Goal: Information Seeking & Learning: Stay updated

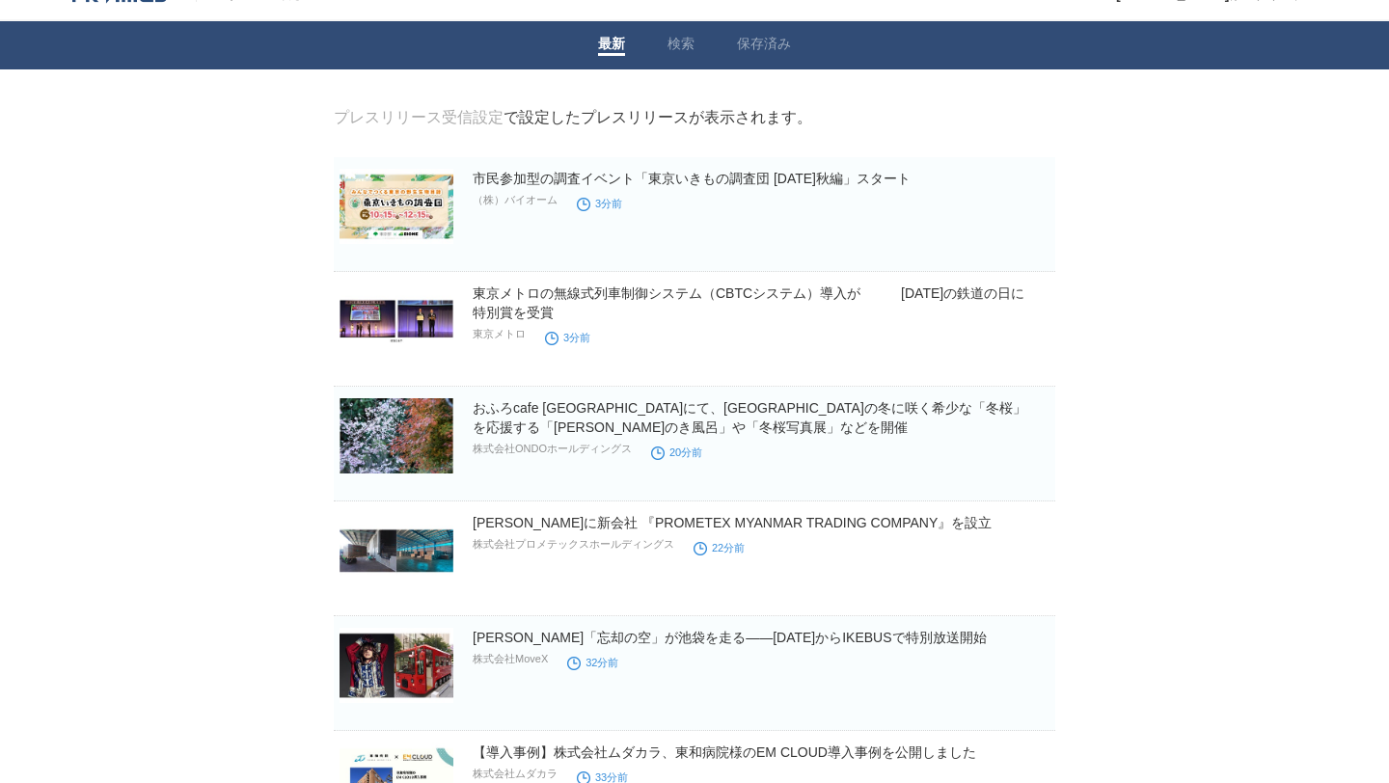
scroll to position [30, 0]
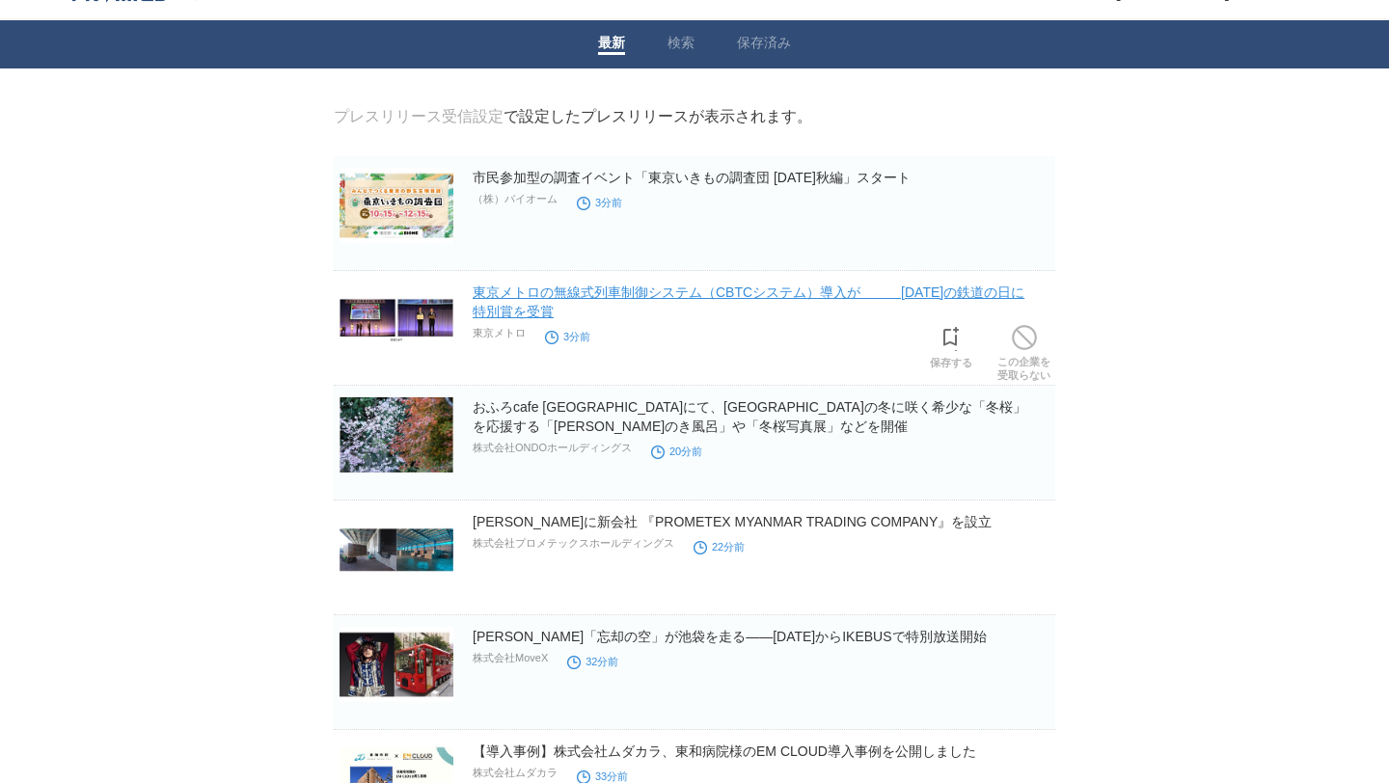
click at [930, 293] on link "東京メトロの無線式列車制御システム（CBTCシステム）導入が　　　[DATE]の鉄道の日に特別賞を受賞" at bounding box center [749, 301] width 552 height 35
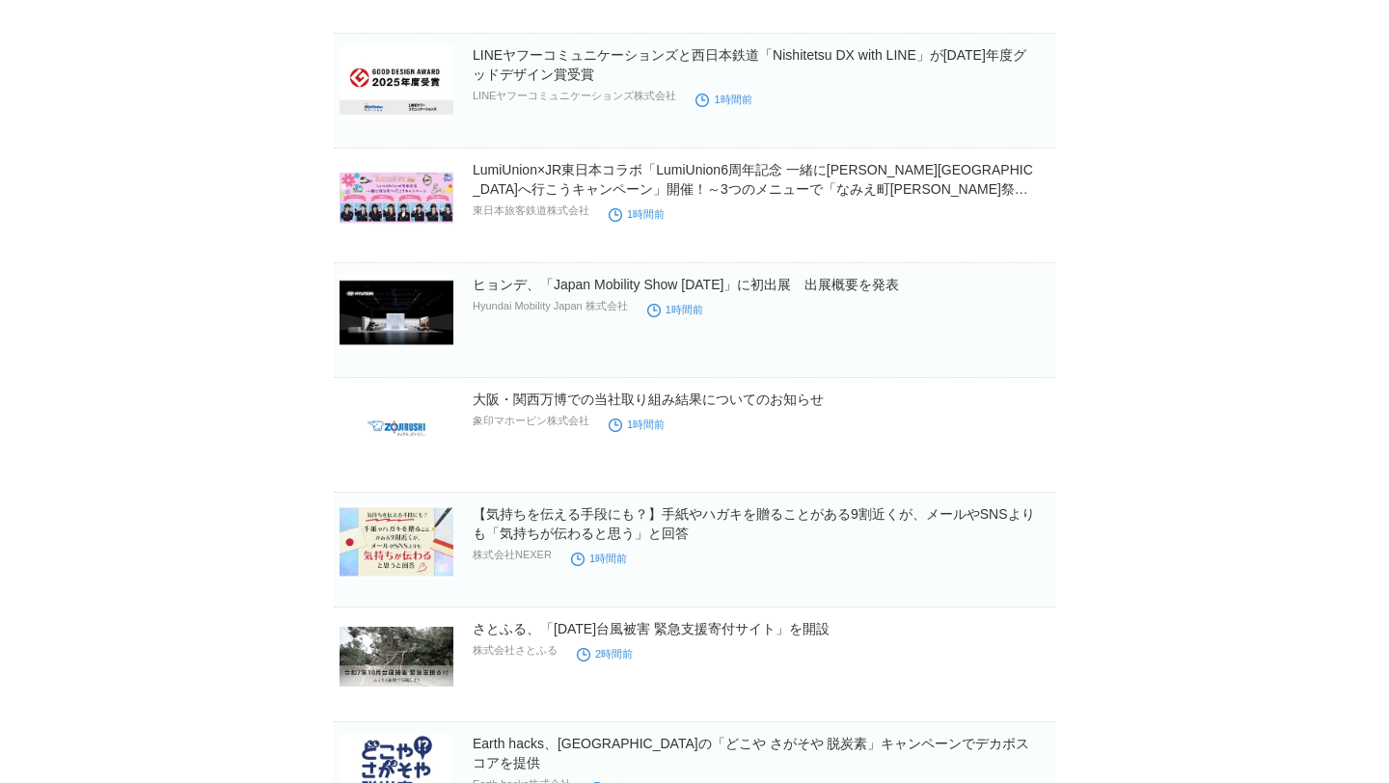
scroll to position [1720, 0]
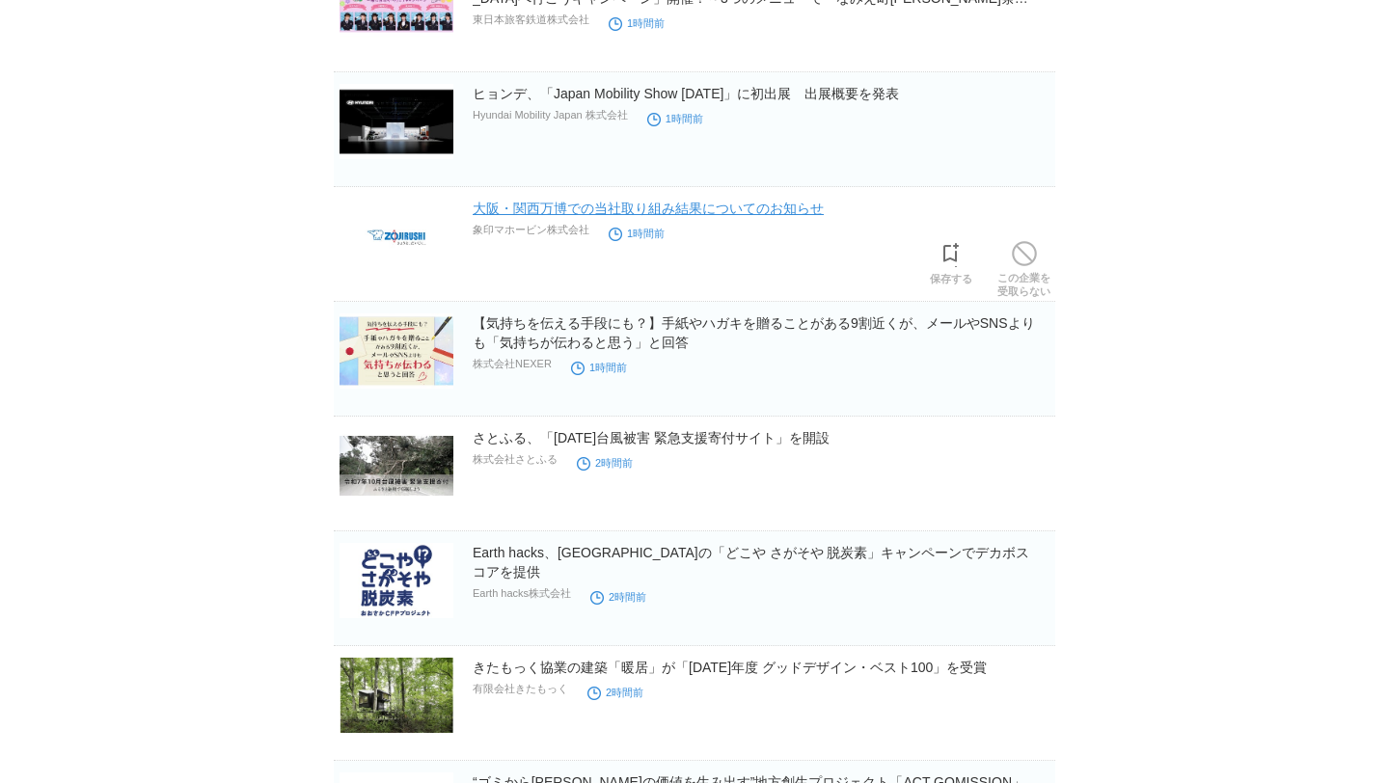
click at [773, 214] on link "大阪・関西万博での当社取り組み結果についてのお知らせ" at bounding box center [648, 208] width 351 height 15
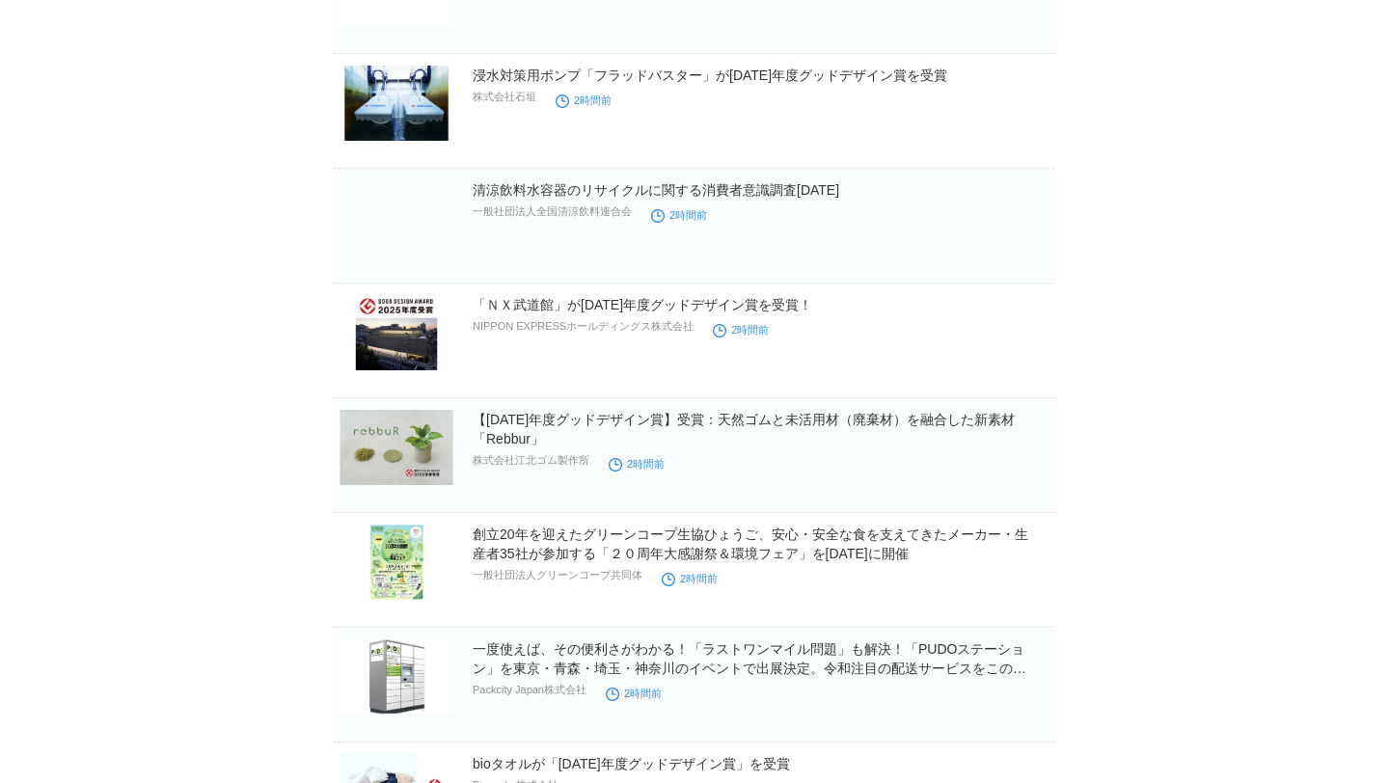
scroll to position [3459, 0]
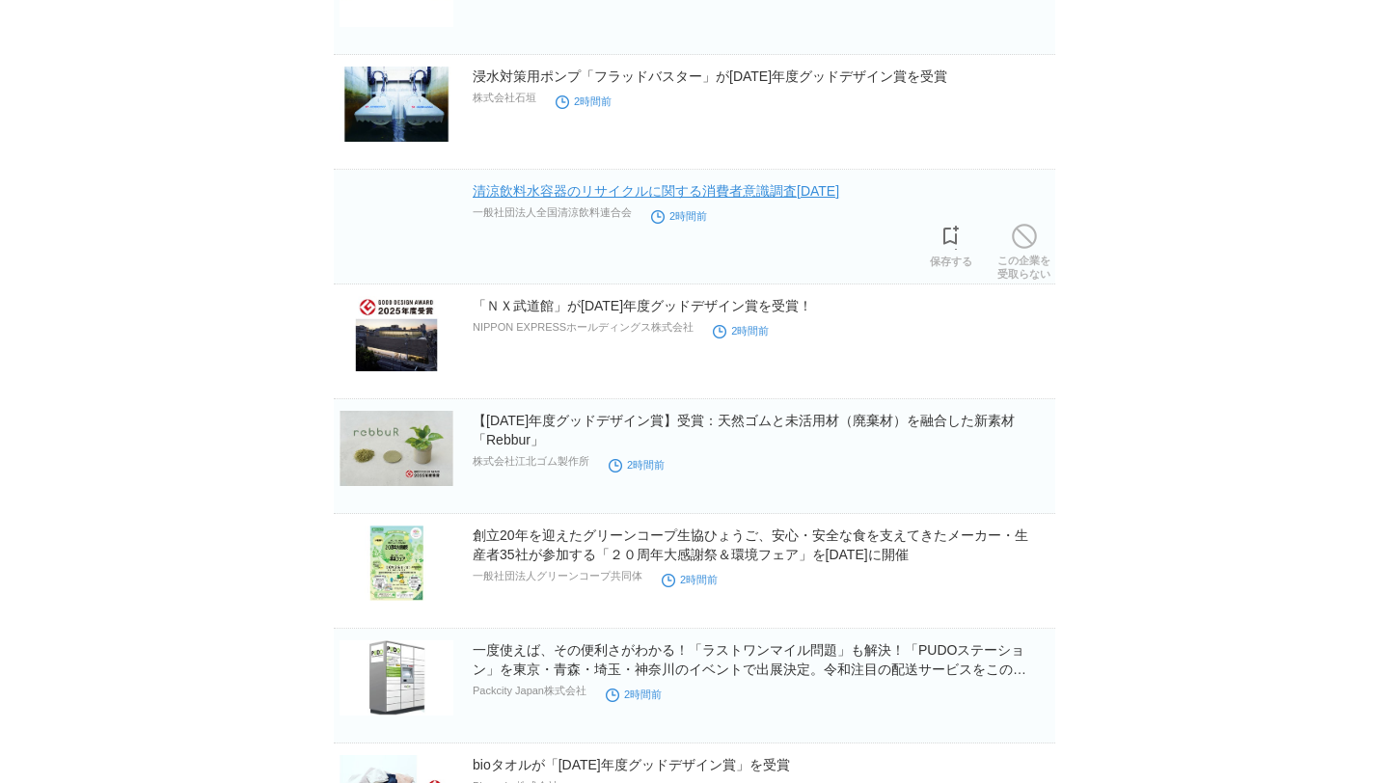
click at [807, 196] on link "清涼飲料水容器のリサイクルに関する消費者意識調査[DATE]" at bounding box center [656, 190] width 366 height 15
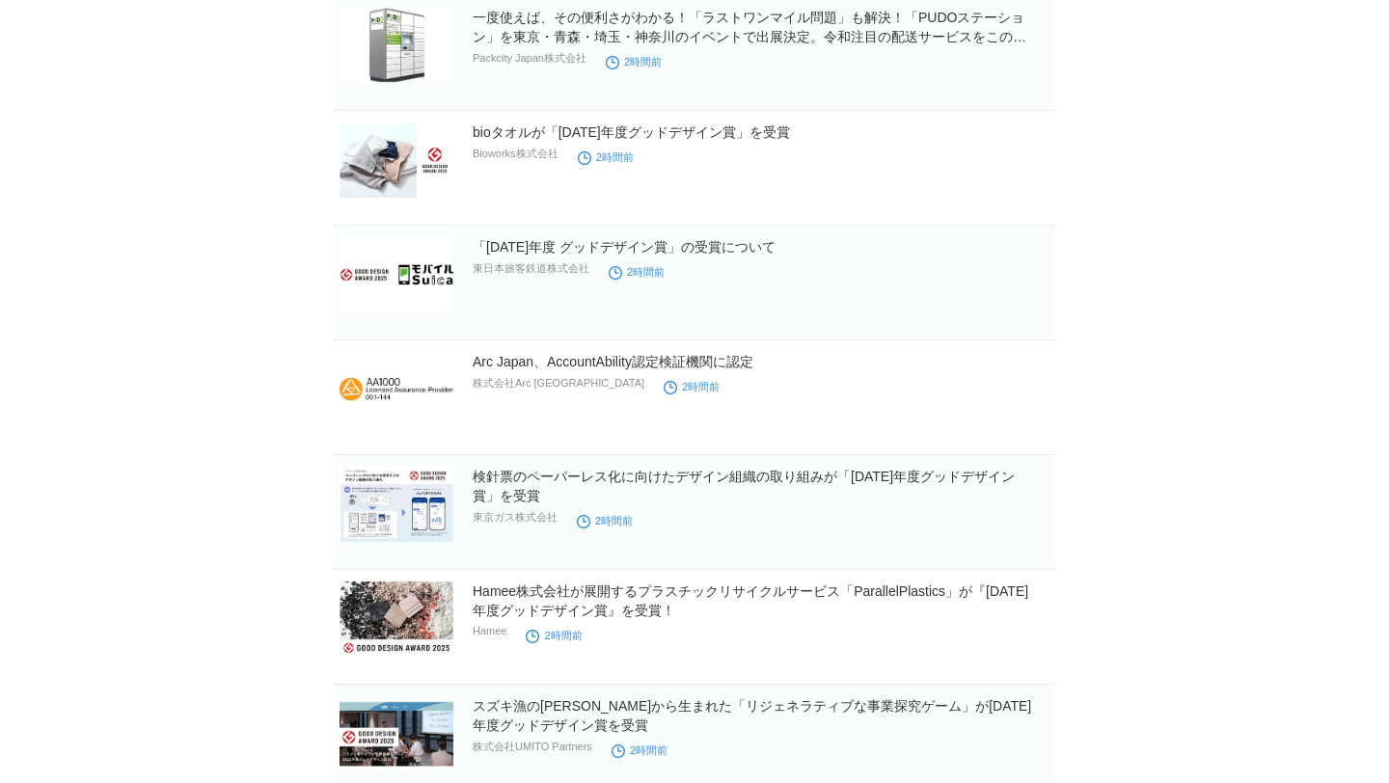
scroll to position [4082, 0]
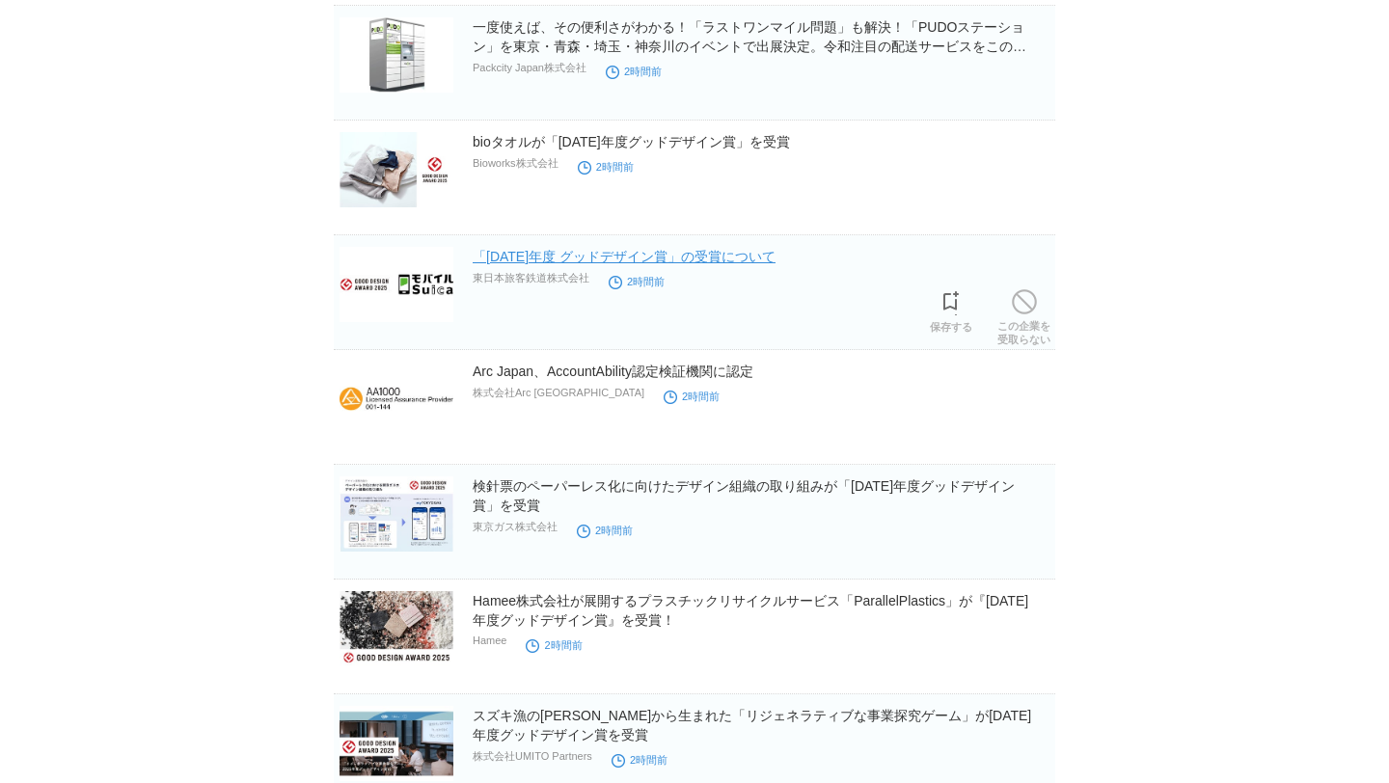
click at [669, 260] on link "「[DATE]年度 グッドデザイン賞」の受賞について" at bounding box center [624, 256] width 303 height 15
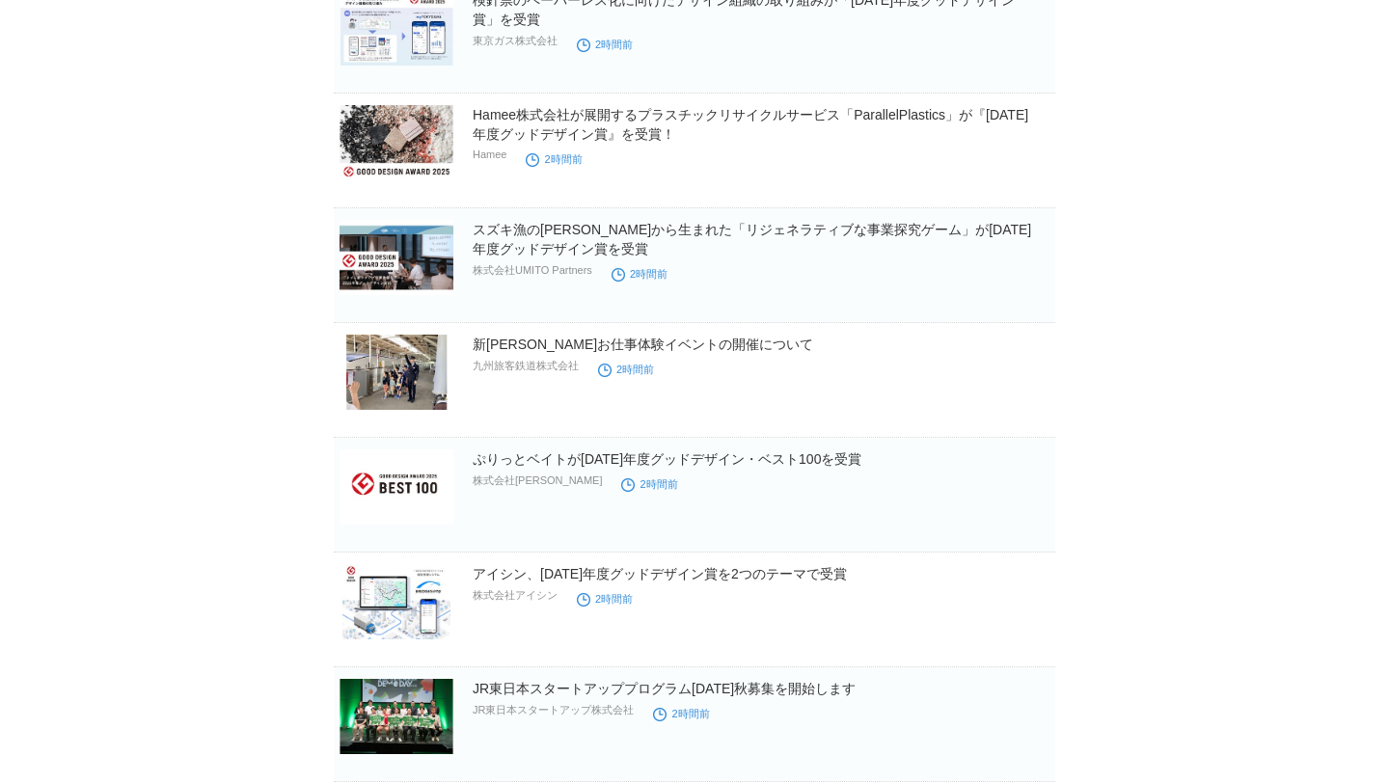
scroll to position [4829, 0]
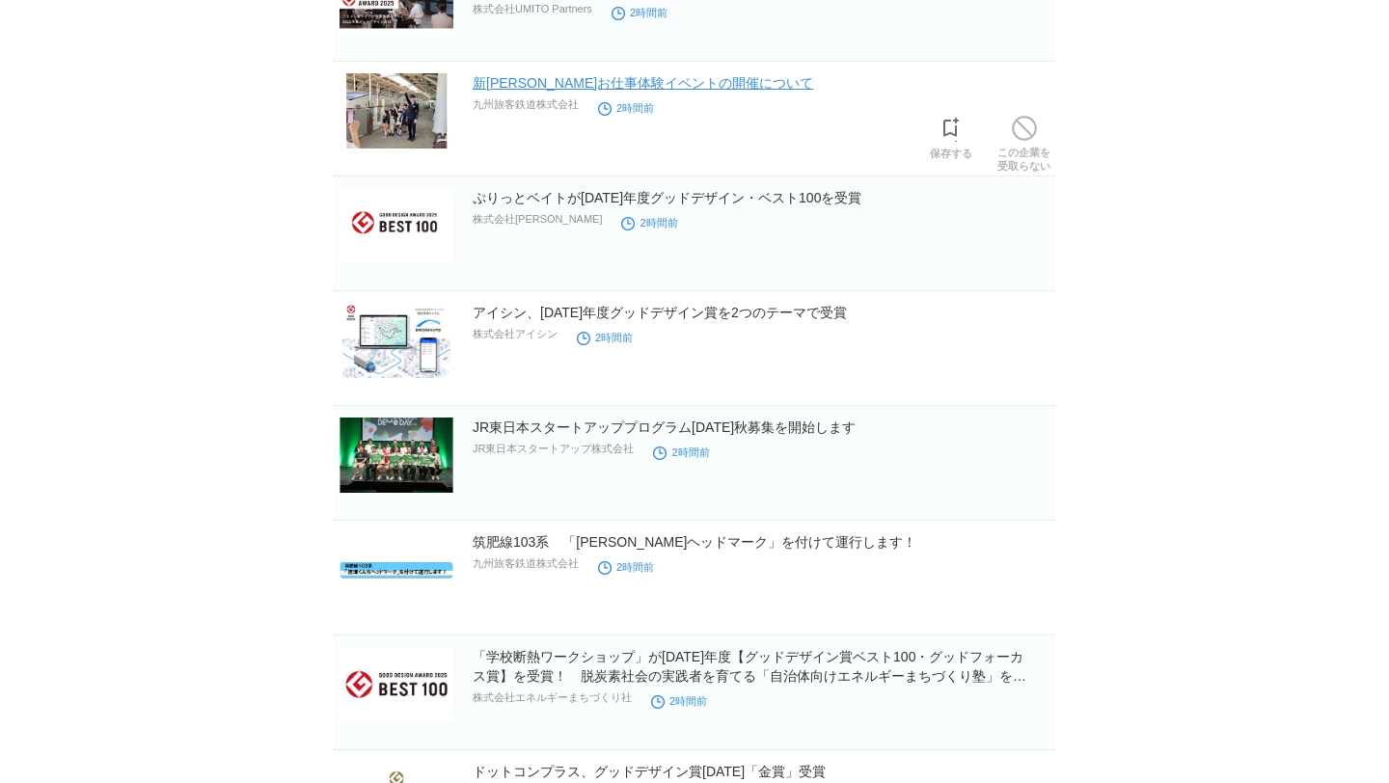
click at [700, 85] on link "新[PERSON_NAME]お仕事体験イベントの開催について" at bounding box center [643, 82] width 340 height 15
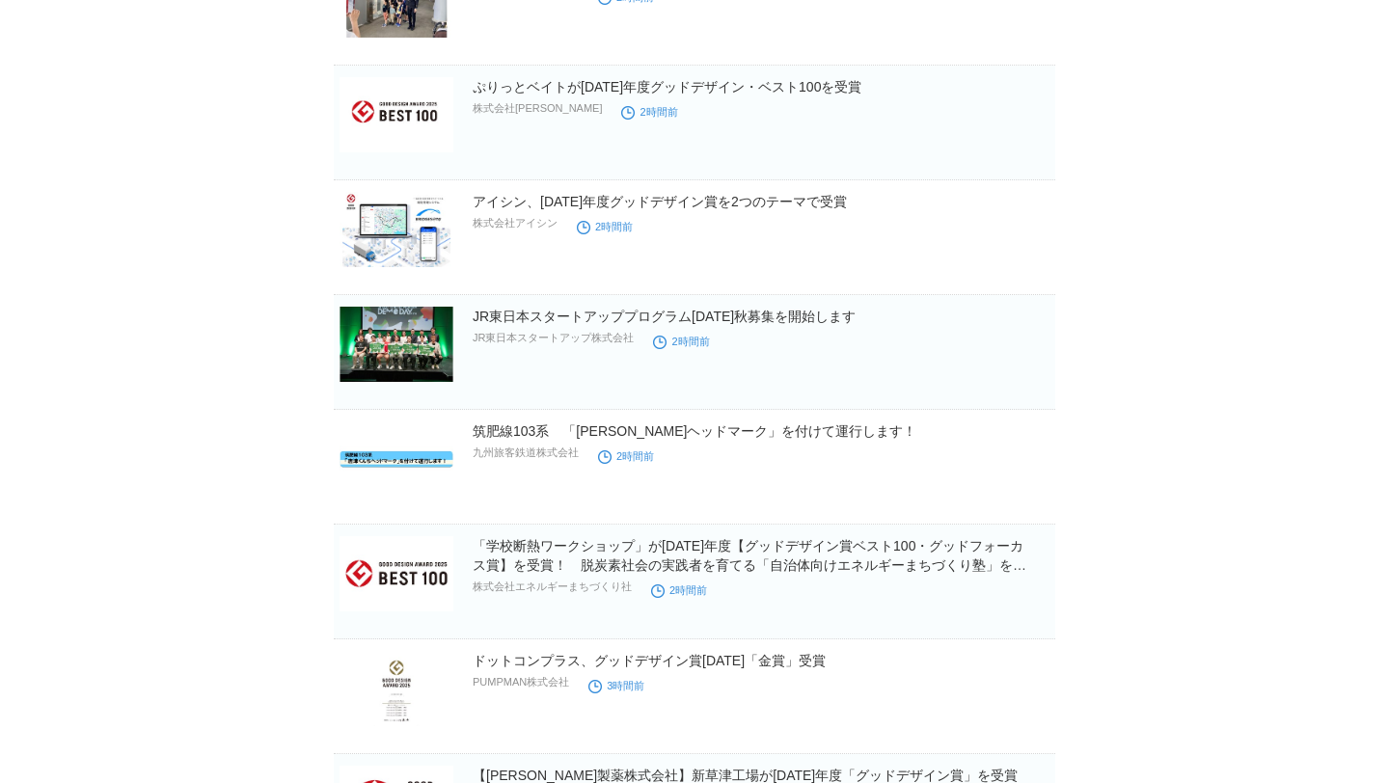
scroll to position [5160, 0]
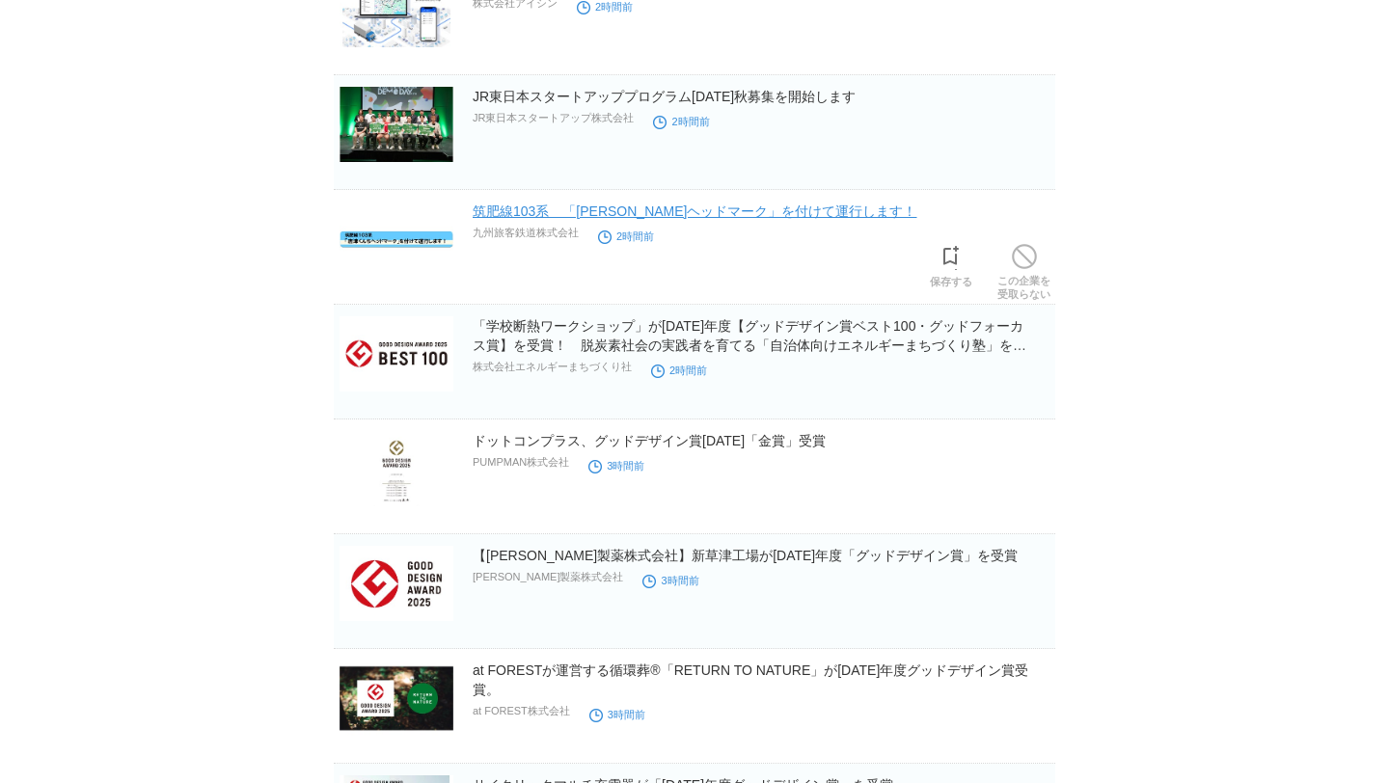
click at [754, 206] on link "筑肥線103系　「[PERSON_NAME]ヘッドマーク」を付けて運行します！" at bounding box center [695, 210] width 445 height 15
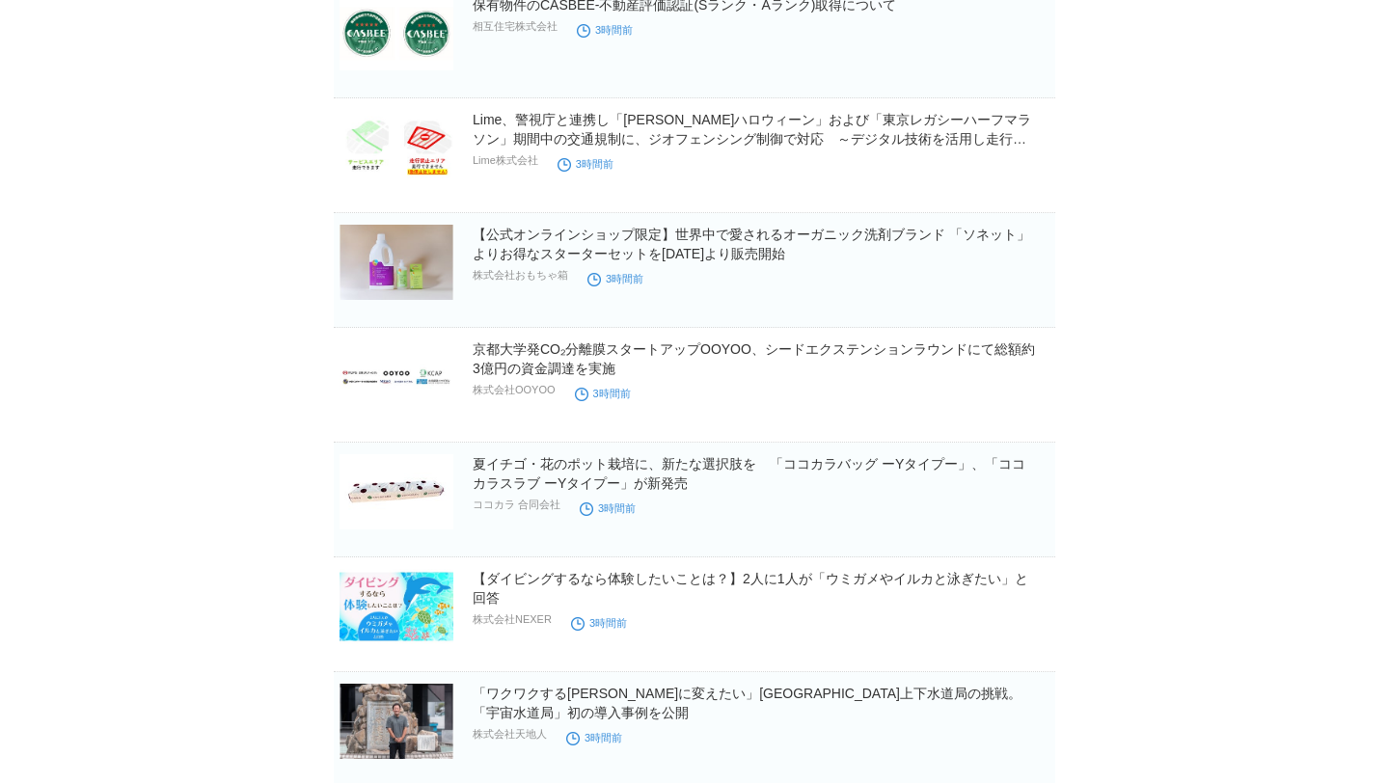
scroll to position [6171, 0]
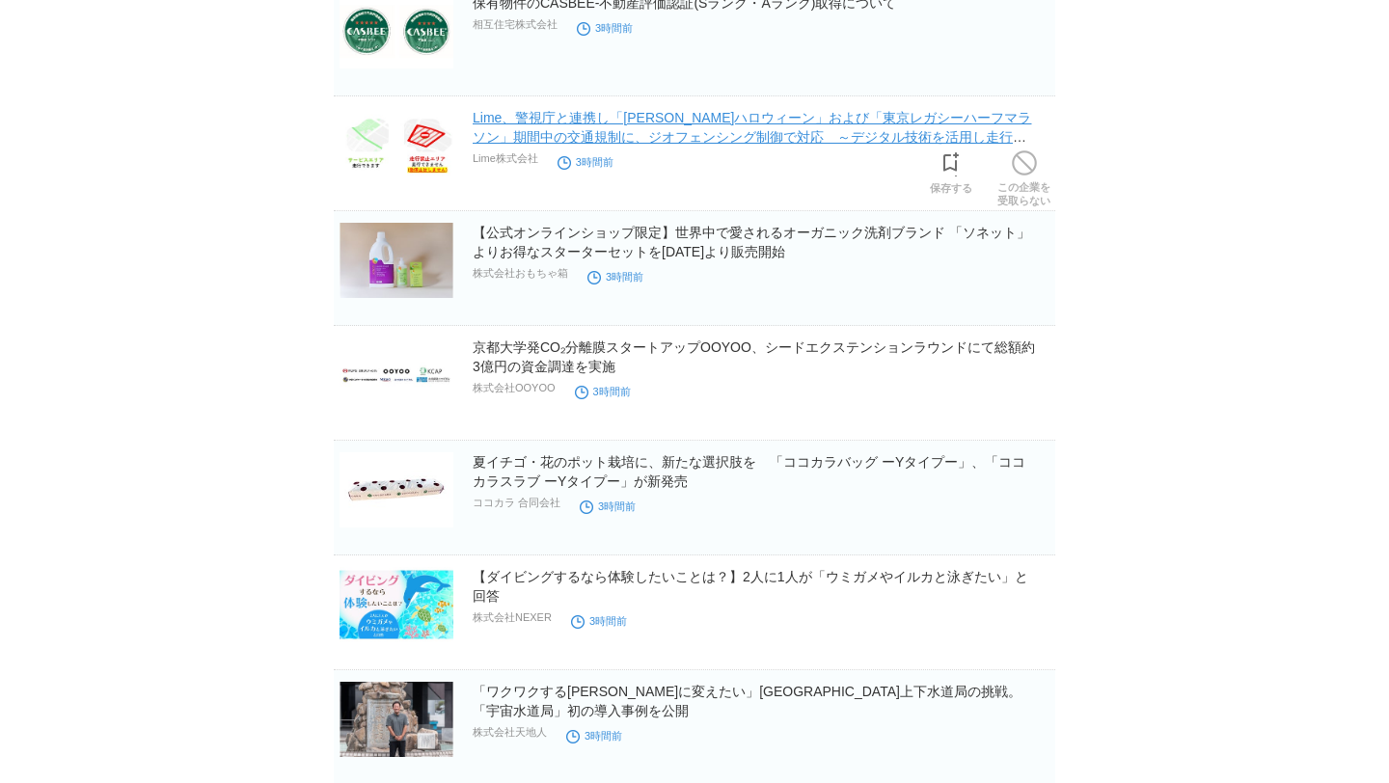
click at [922, 114] on link "Lime、警視庁と連携し「[PERSON_NAME]ハロウィーン」および「東京レガシーハーフマラソン」期間中の交通規制に、ジオフェンシング制御で対応　～デジタ…" at bounding box center [752, 137] width 558 height 54
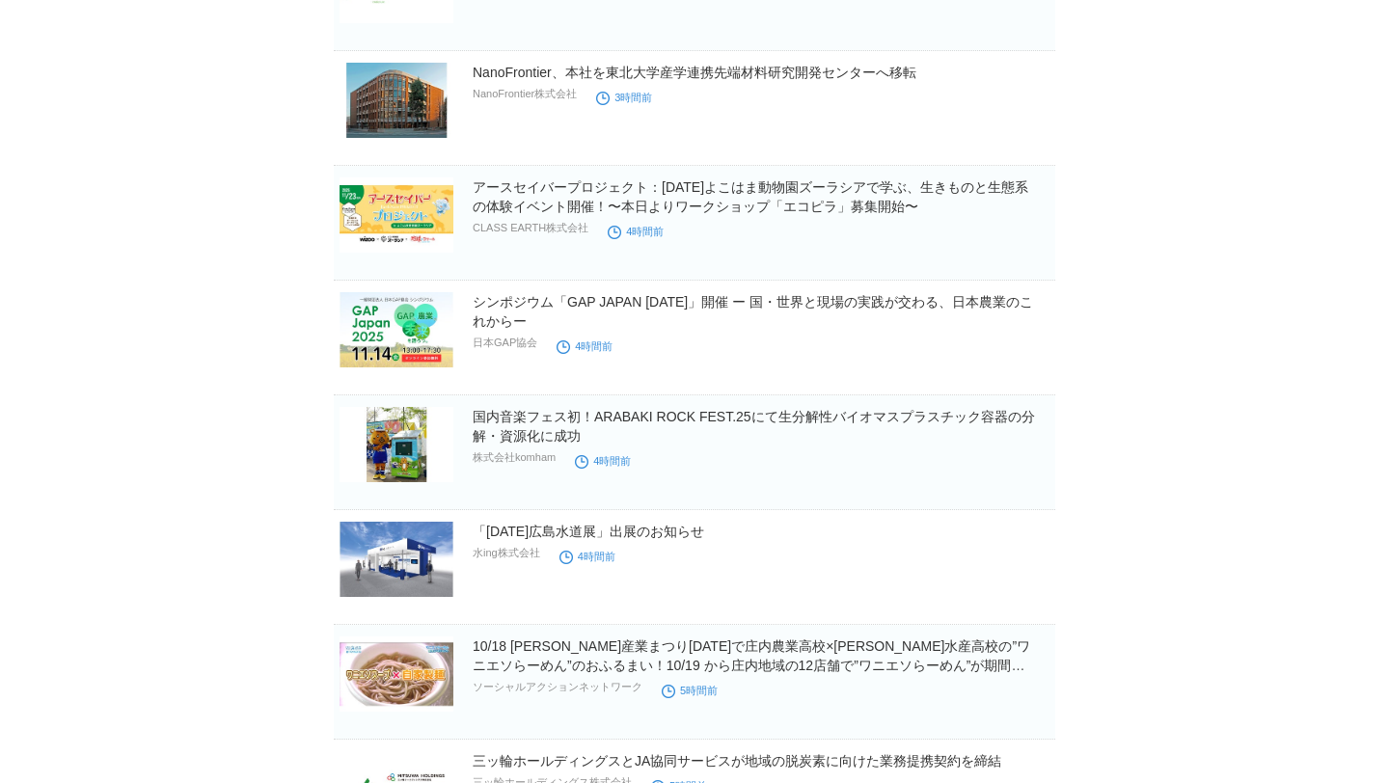
scroll to position [7432, 0]
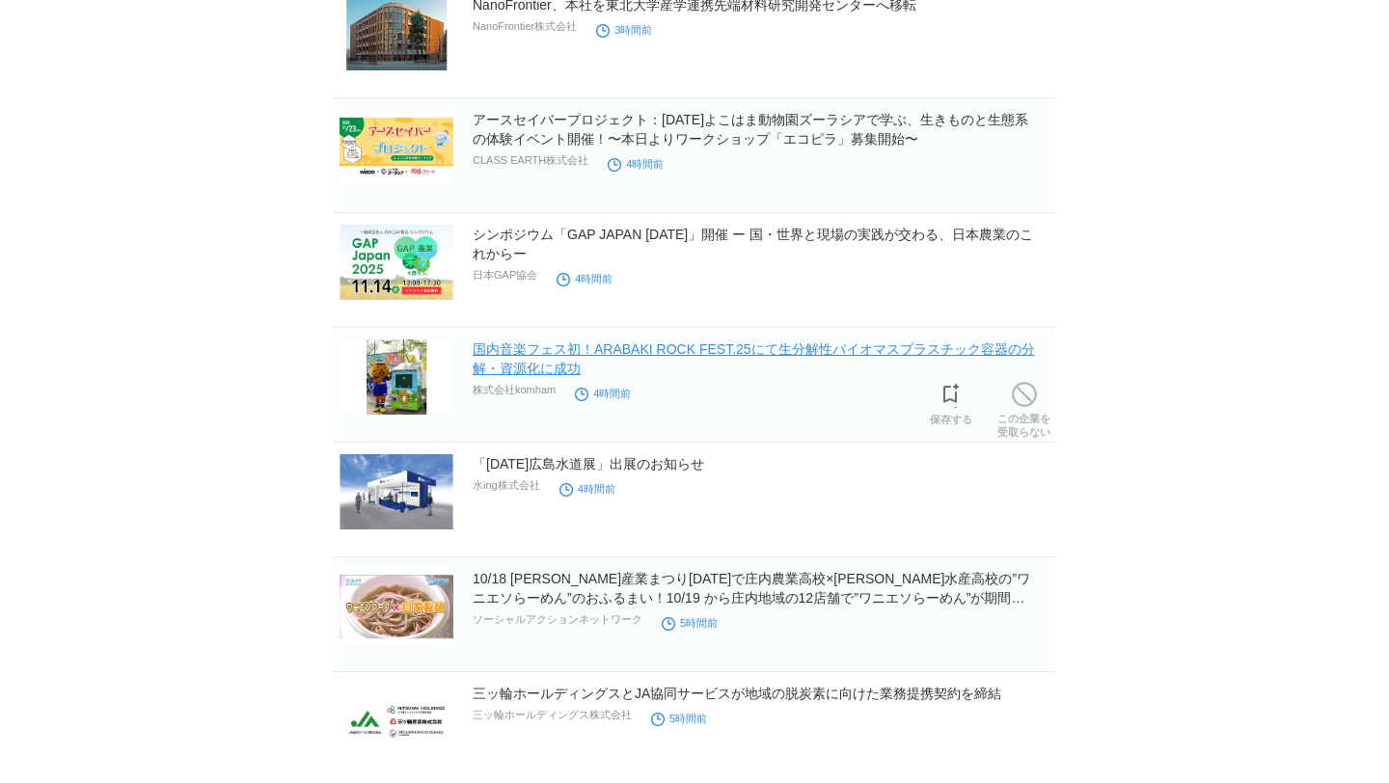
click at [932, 348] on link "国内音楽フェス初！ARABAKI ROCK FEST.25にて生分解性バイオマスプラスチック容器の分解・資源化に成功" at bounding box center [754, 358] width 562 height 35
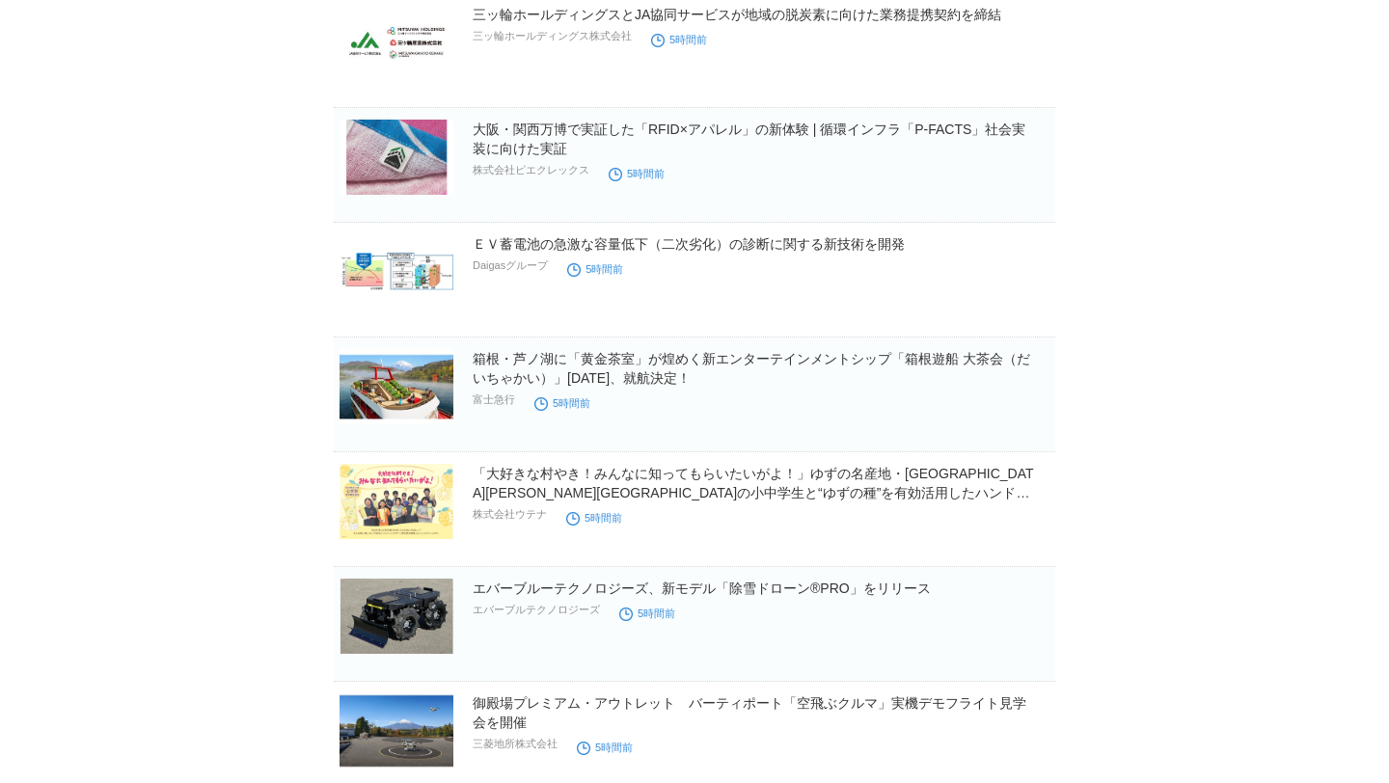
scroll to position [8124, 0]
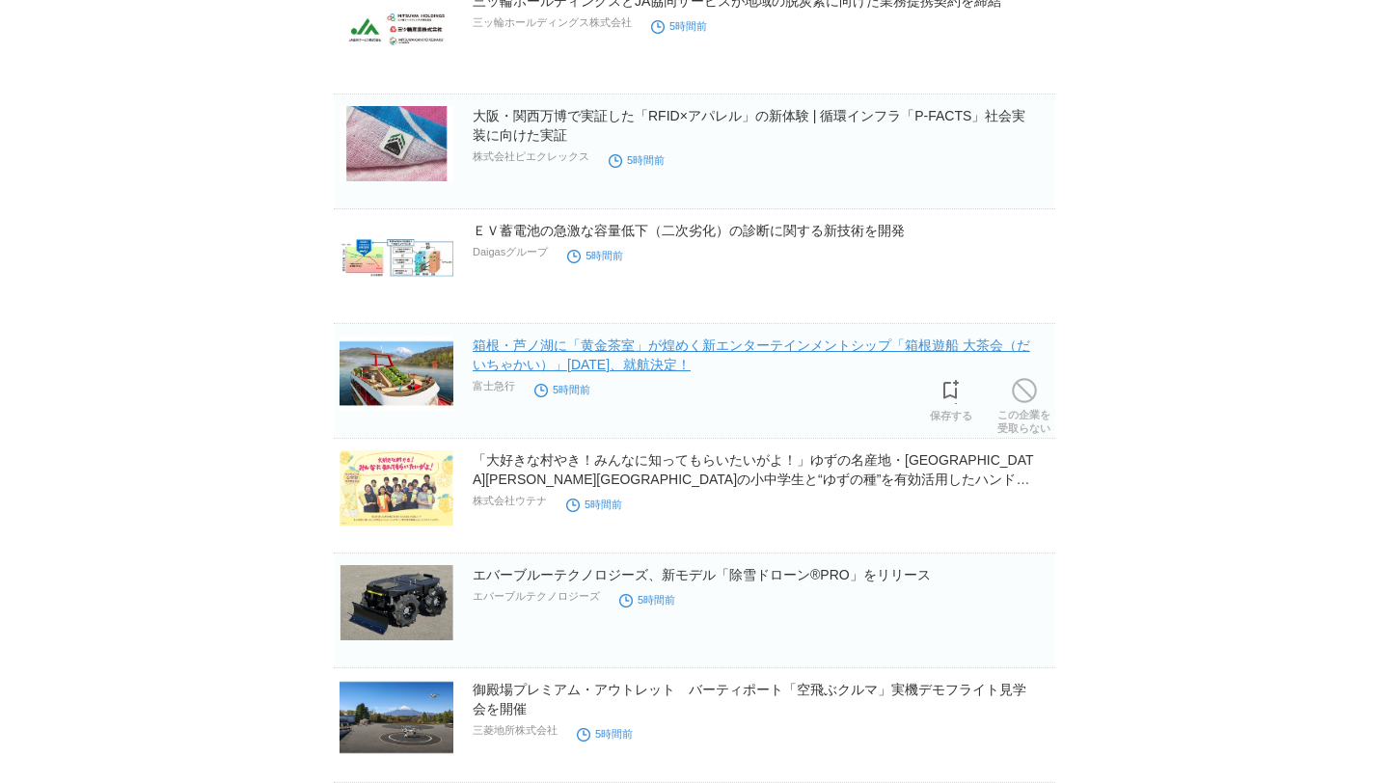
click at [998, 338] on link "箱根・芦ノ湖に「黄金茶室」が煌めく新エンターテインメントシップ「箱根遊船 大茶会（だいちゃかい）」[DATE]、就航決定！" at bounding box center [751, 355] width 557 height 35
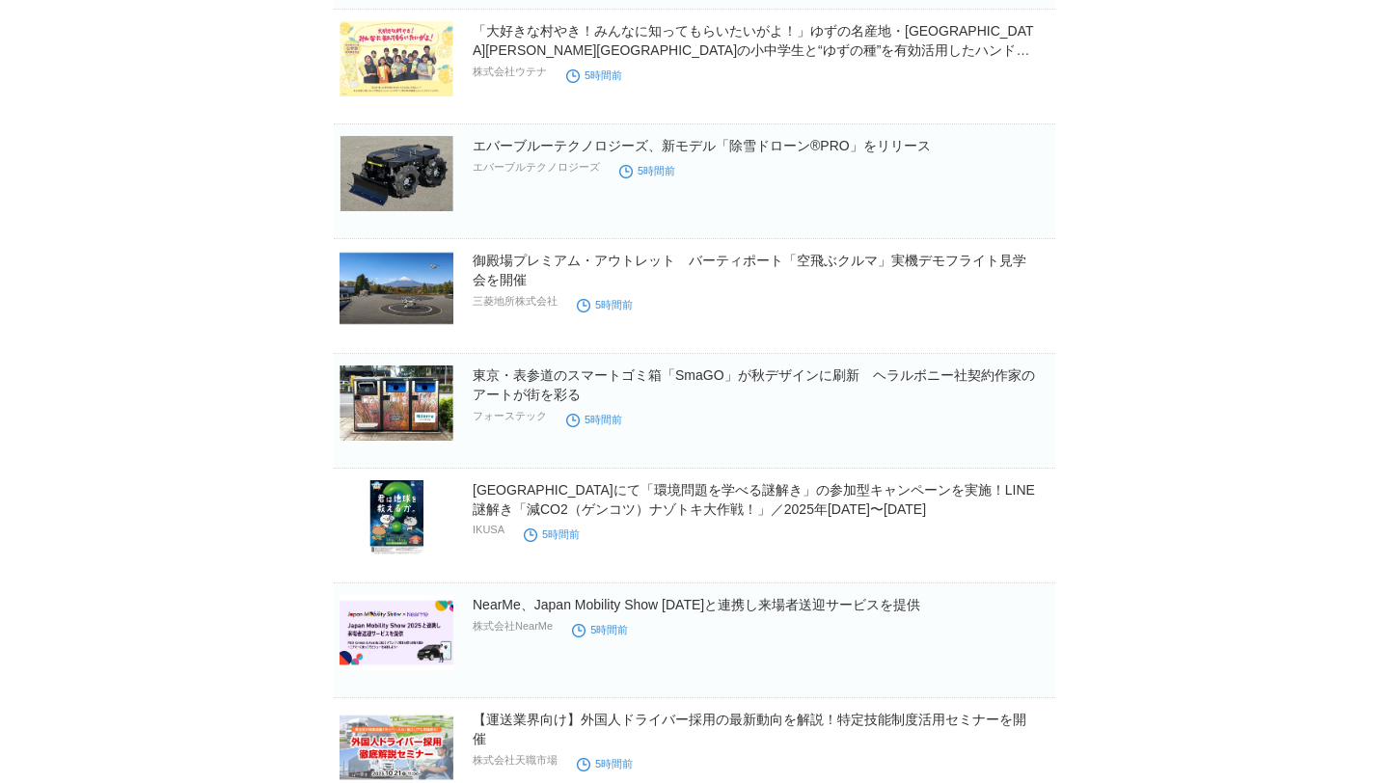
scroll to position [8633, 0]
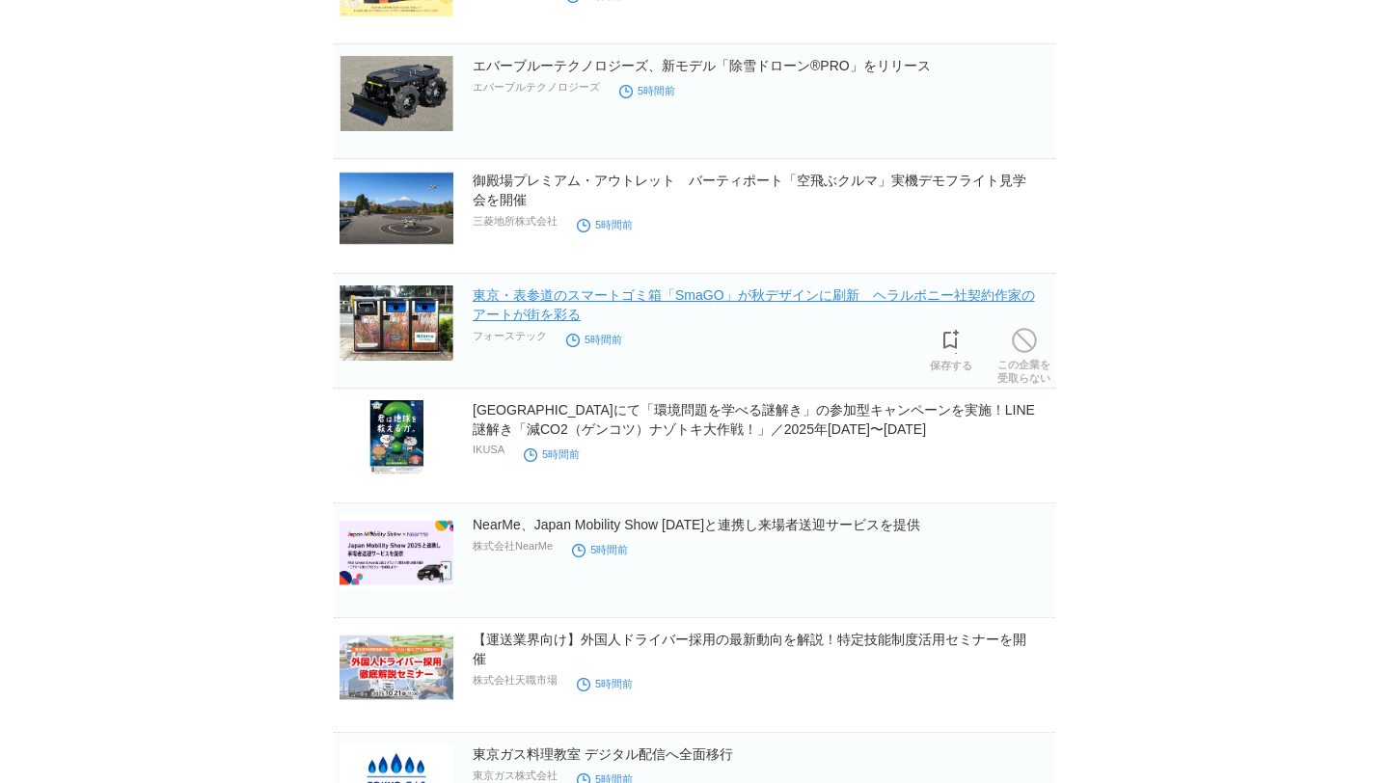
click at [966, 305] on link "東京・表参道のスマートゴミ箱「SmaGO」が秋デザインに刷新　ヘラルボニー社契約作家のアートが街を彩る" at bounding box center [754, 304] width 562 height 35
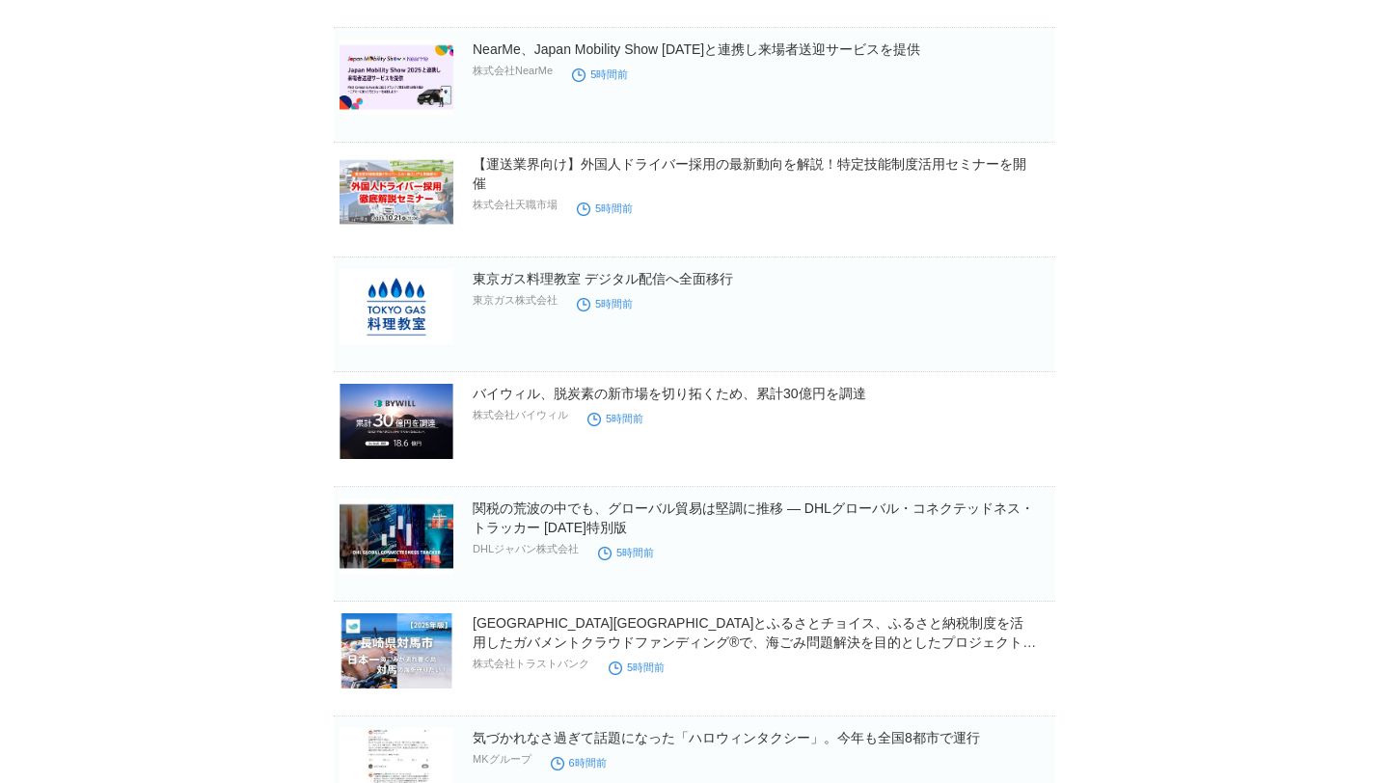
scroll to position [9110, 0]
click at [705, 283] on link "東京ガス料理教室 デジタル配信へ全面移行" at bounding box center [603, 277] width 260 height 15
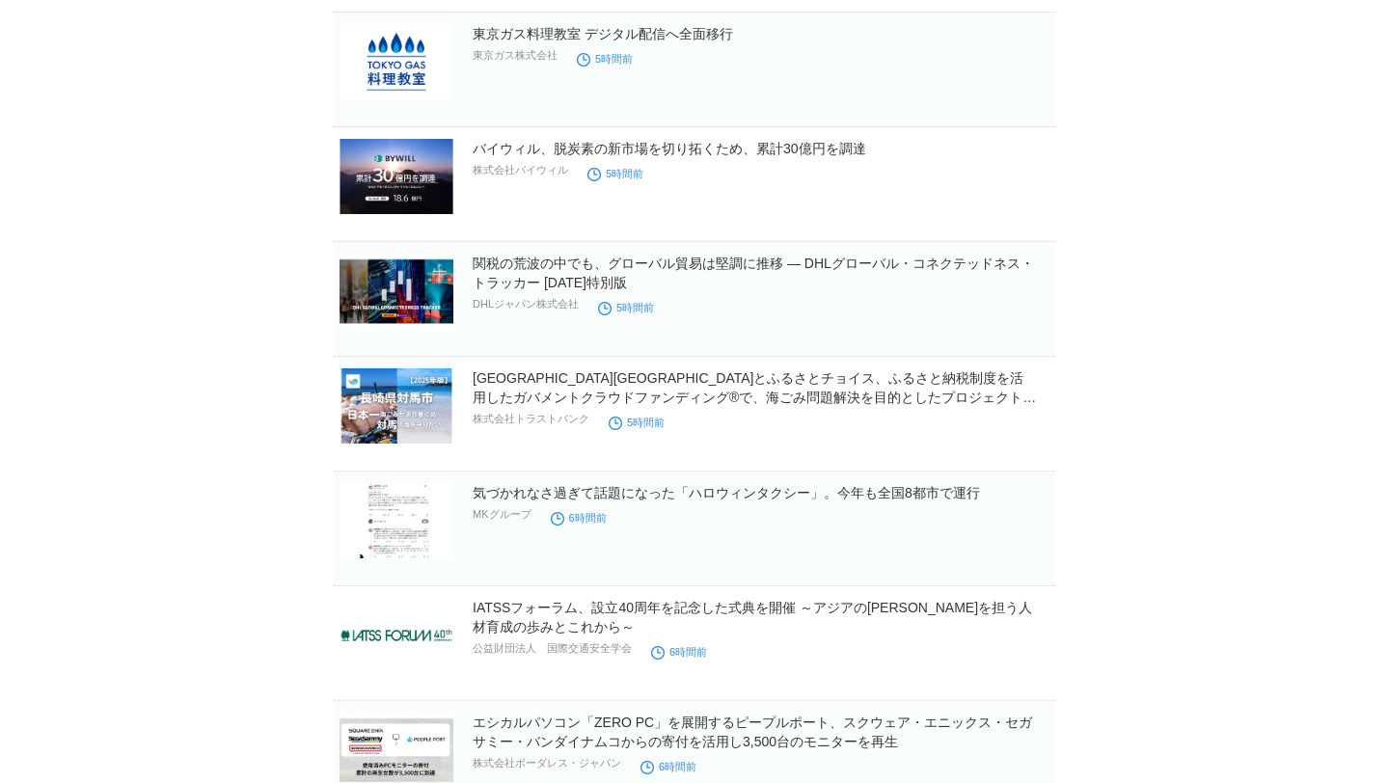
scroll to position [9487, 0]
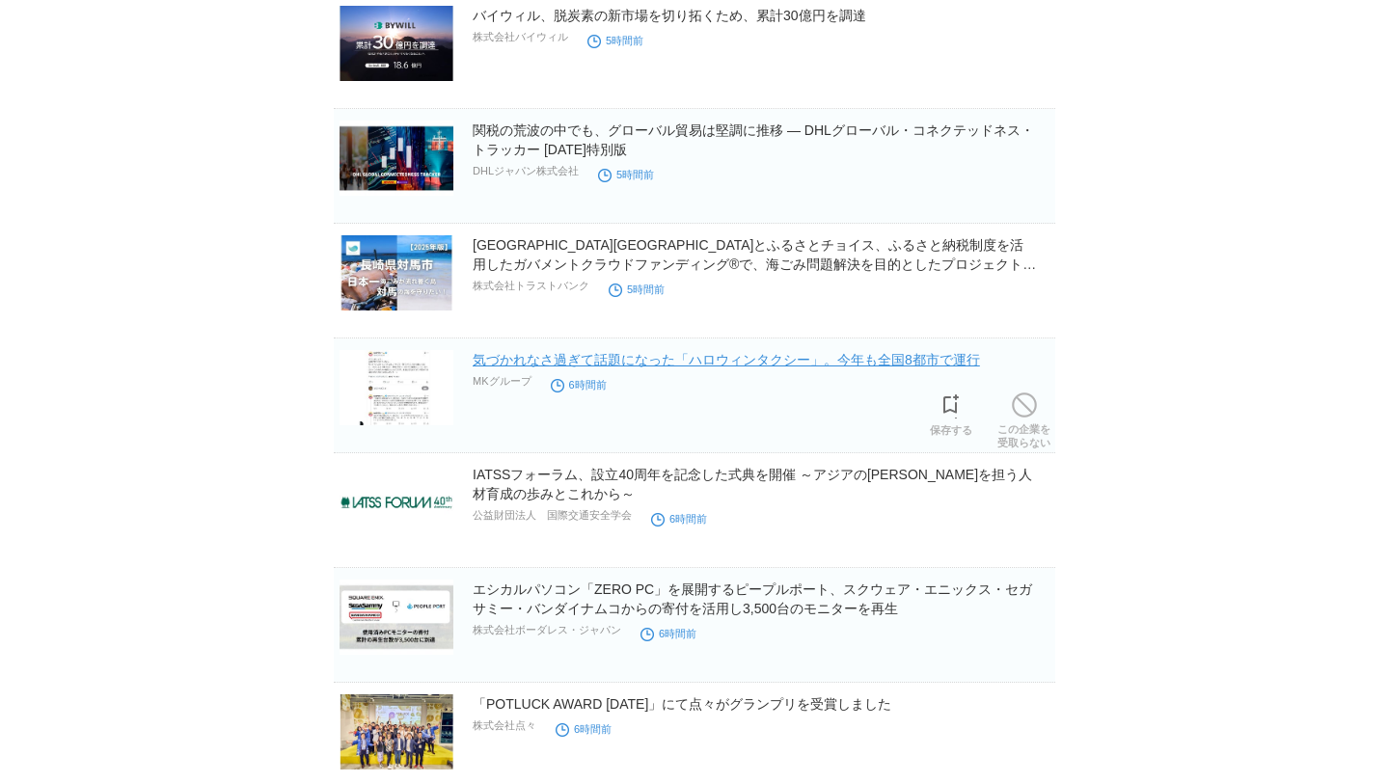
click at [950, 355] on link "気づかれなさ過ぎて話題になった「ハロウィンタクシー」。今年も全国8都市で運行" at bounding box center [726, 359] width 507 height 15
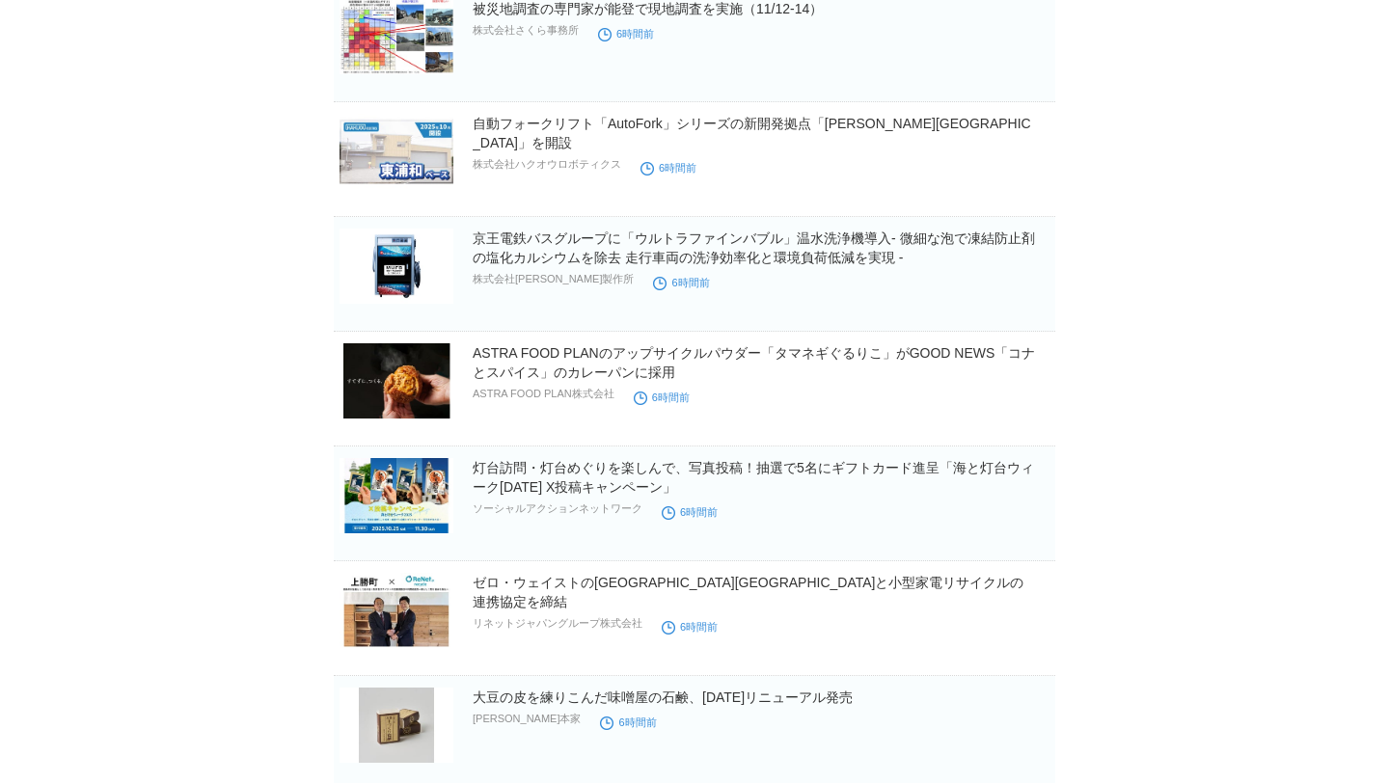
scroll to position [10988, 0]
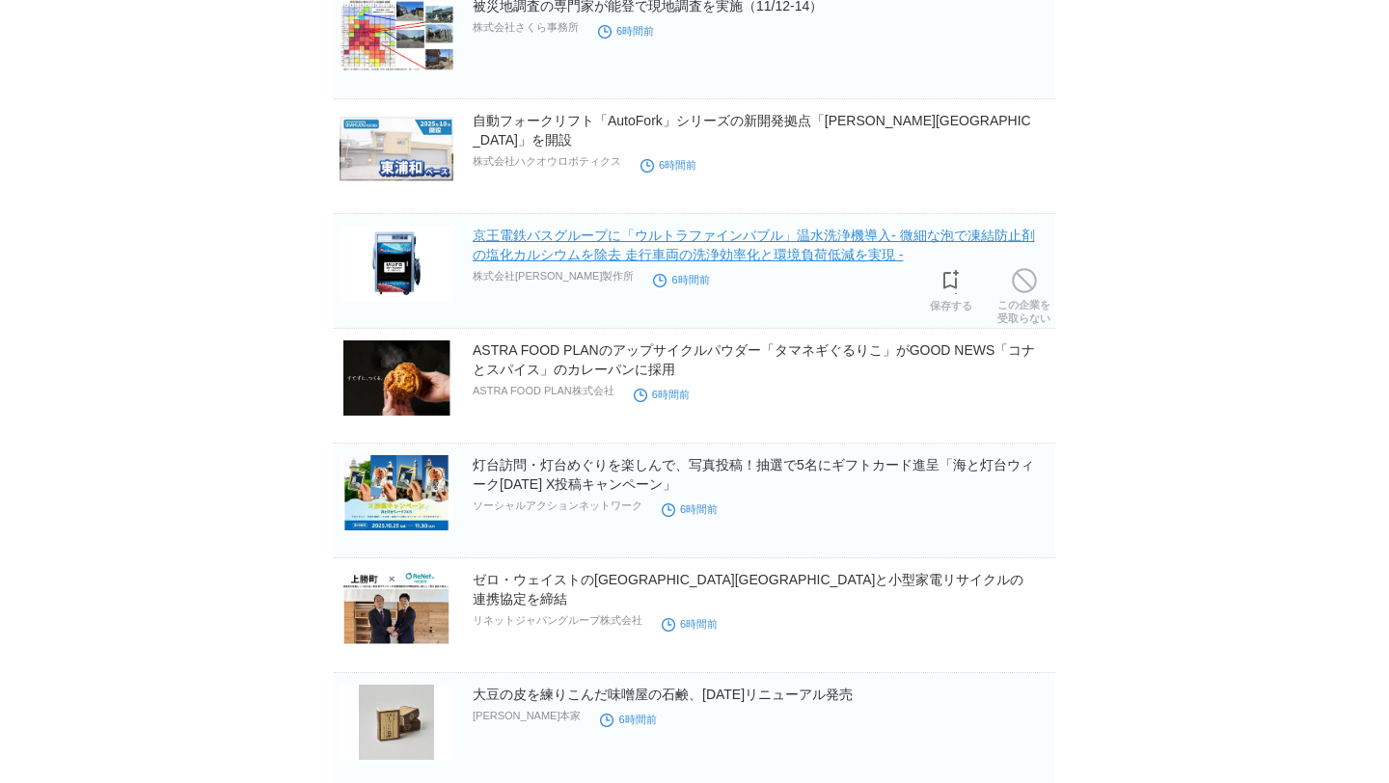
click at [991, 236] on link "京王電鉄バスグループに「ウルトラファインバブル」温水洗浄機導入- 微細な泡で凍結防止剤の塩化カルシウムを除去 走行車両の洗浄効率化と環境負荷低減を実現 -" at bounding box center [754, 245] width 562 height 35
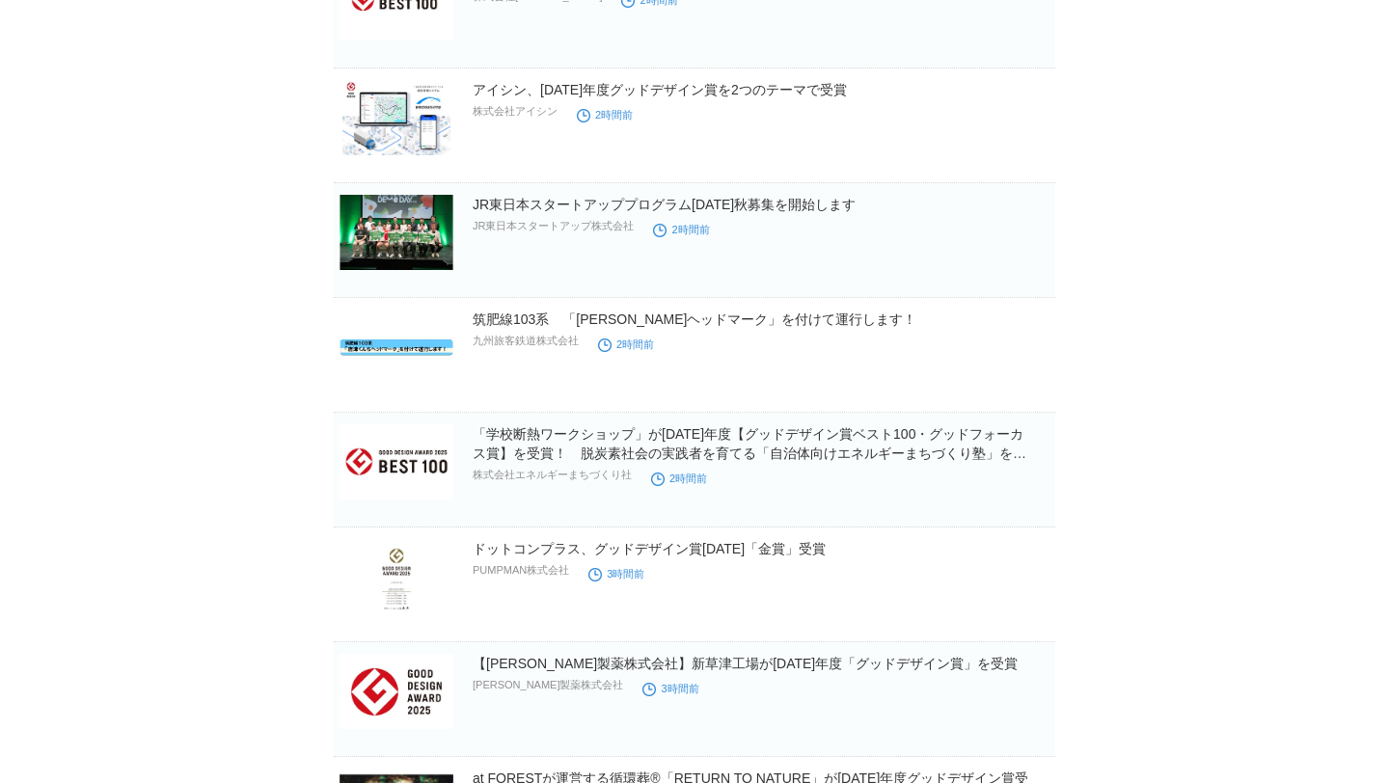
scroll to position [5165, 0]
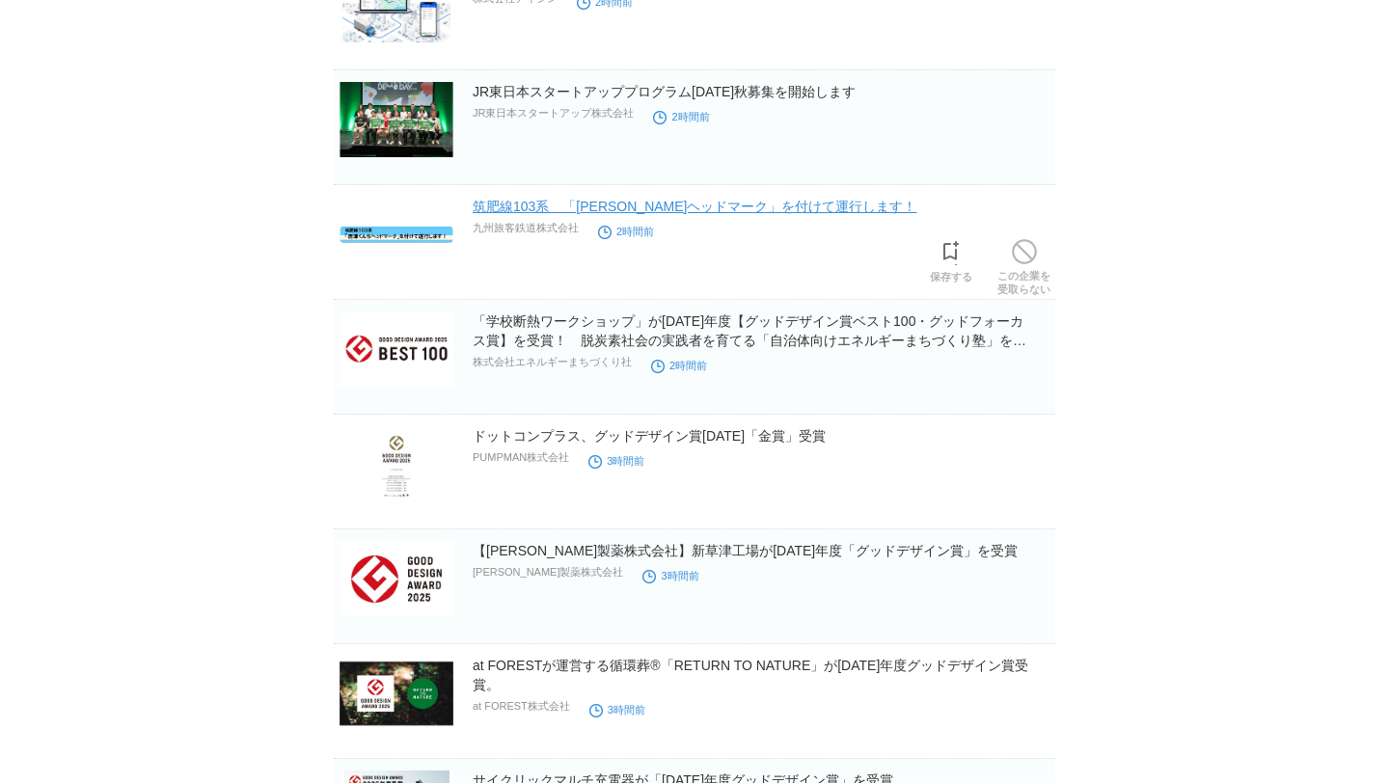
click at [817, 207] on link "筑肥線103系　「[PERSON_NAME]ヘッドマーク」を付けて運行します！" at bounding box center [695, 206] width 445 height 15
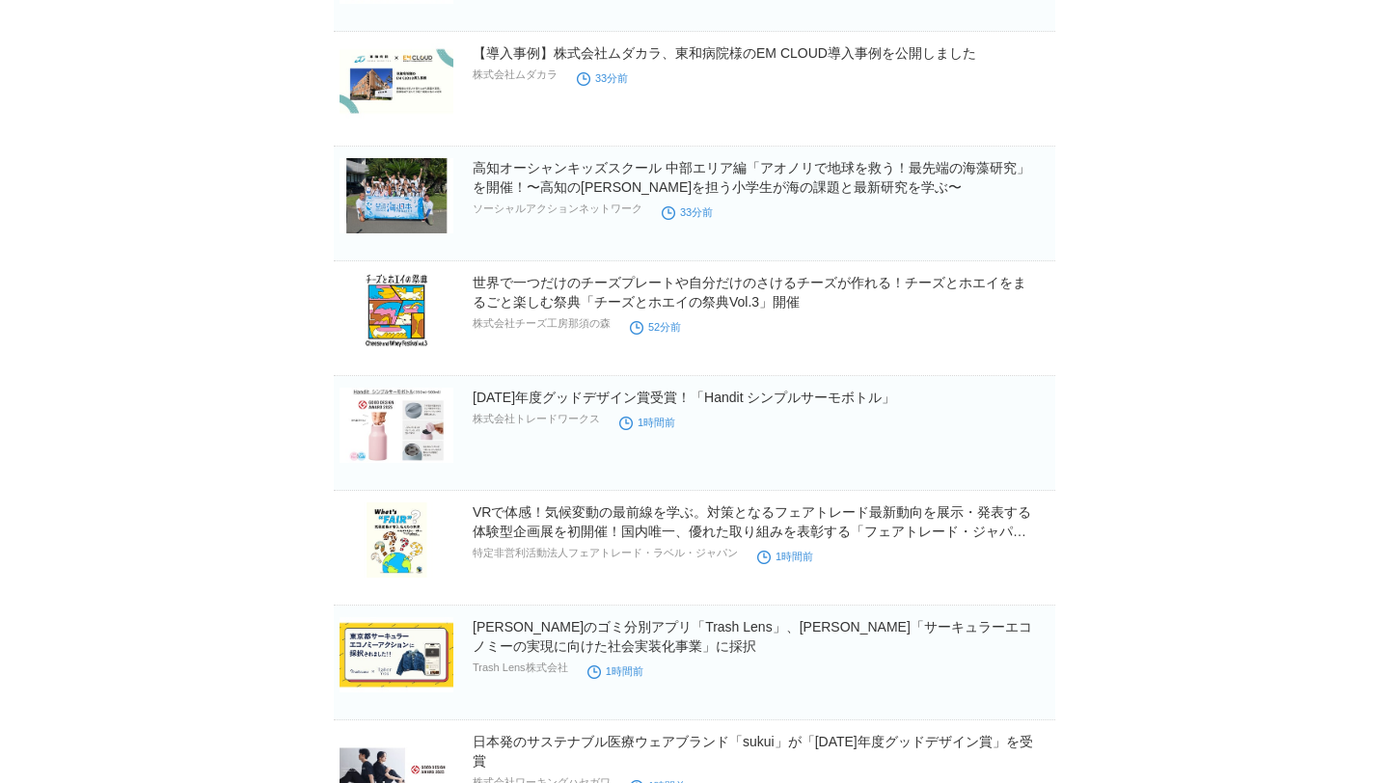
scroll to position [0, 0]
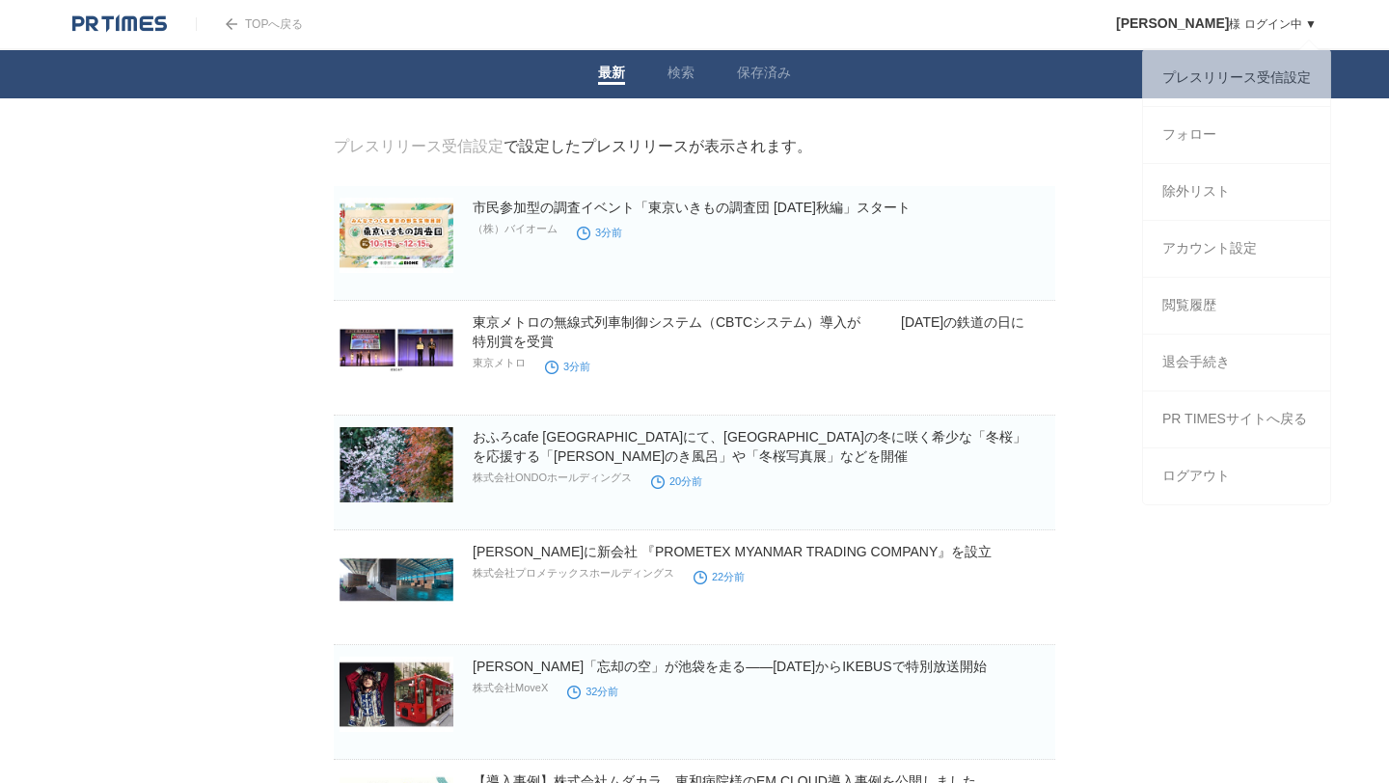
click at [1285, 20] on link "[PERSON_NAME] ログイン中 ▼" at bounding box center [1216, 24] width 201 height 14
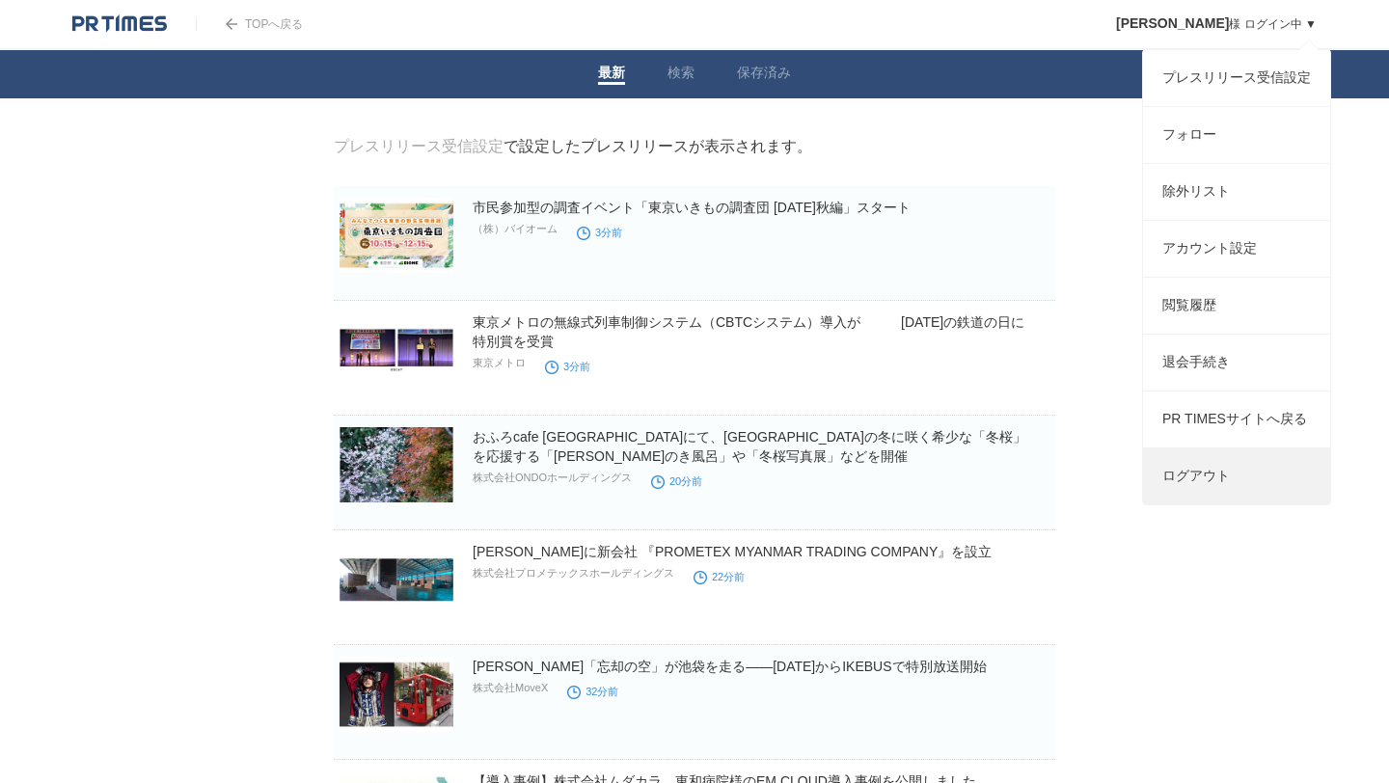
click at [1220, 500] on link "ログアウト" at bounding box center [1236, 476] width 187 height 56
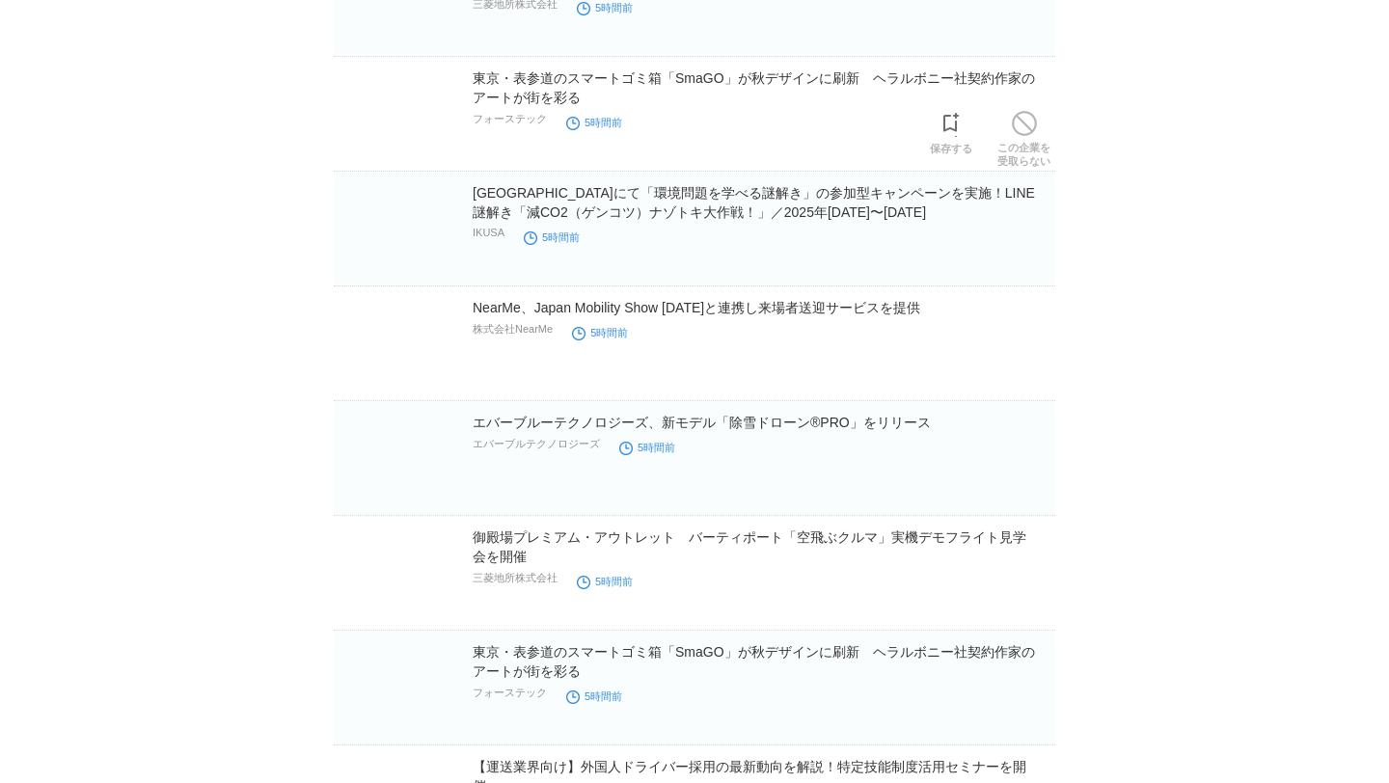
scroll to position [9149, 0]
